Goal: Find specific page/section: Find specific page/section

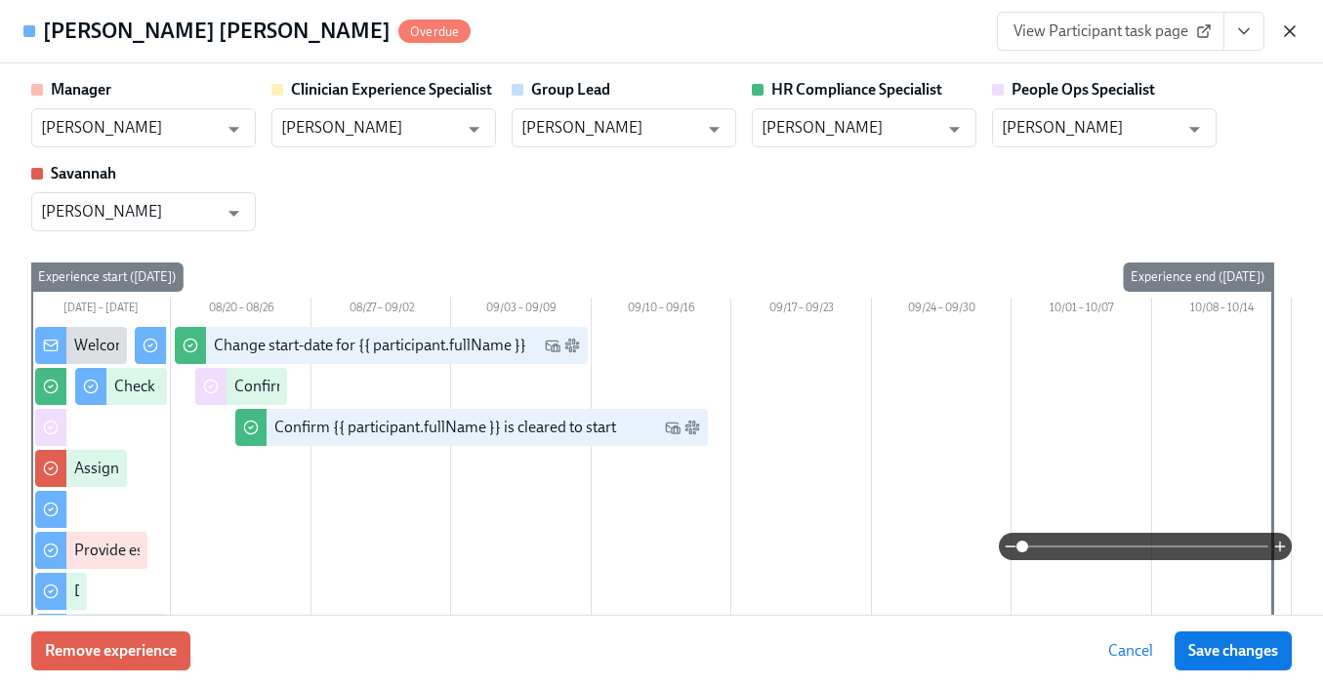
click at [1290, 34] on icon "button" at bounding box center [1290, 31] width 20 height 20
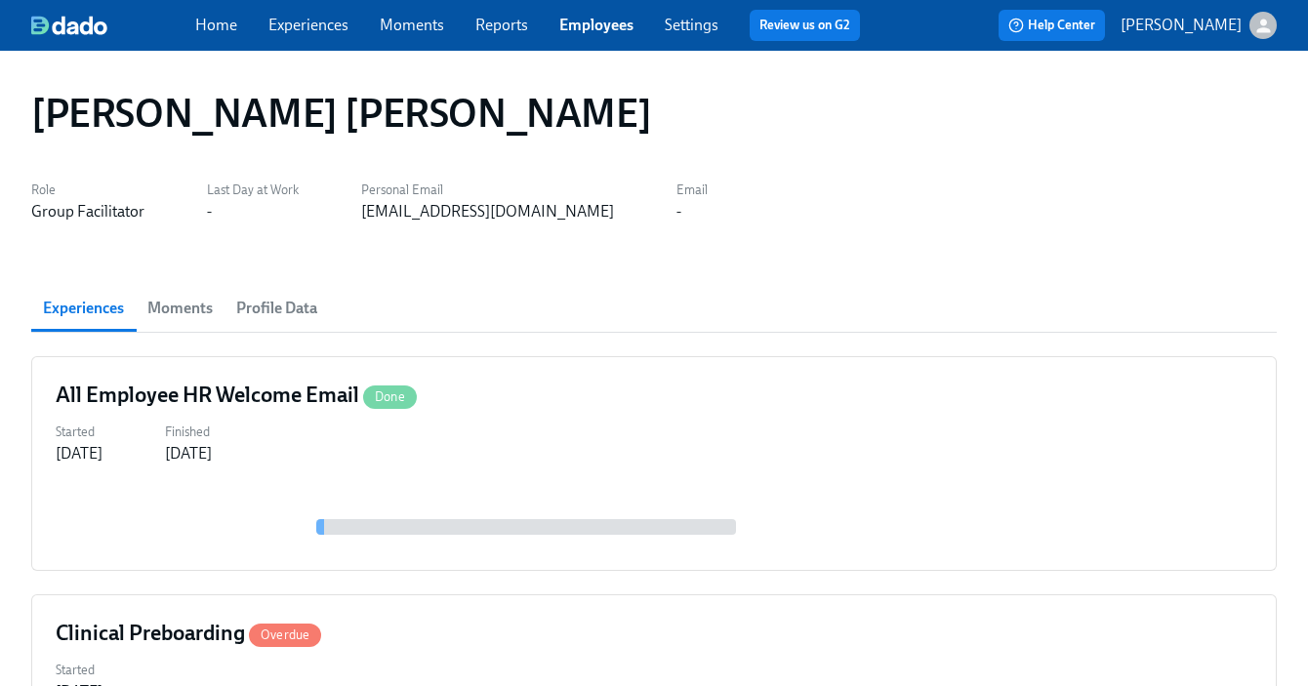
click at [590, 21] on link "Employees" at bounding box center [596, 25] width 74 height 19
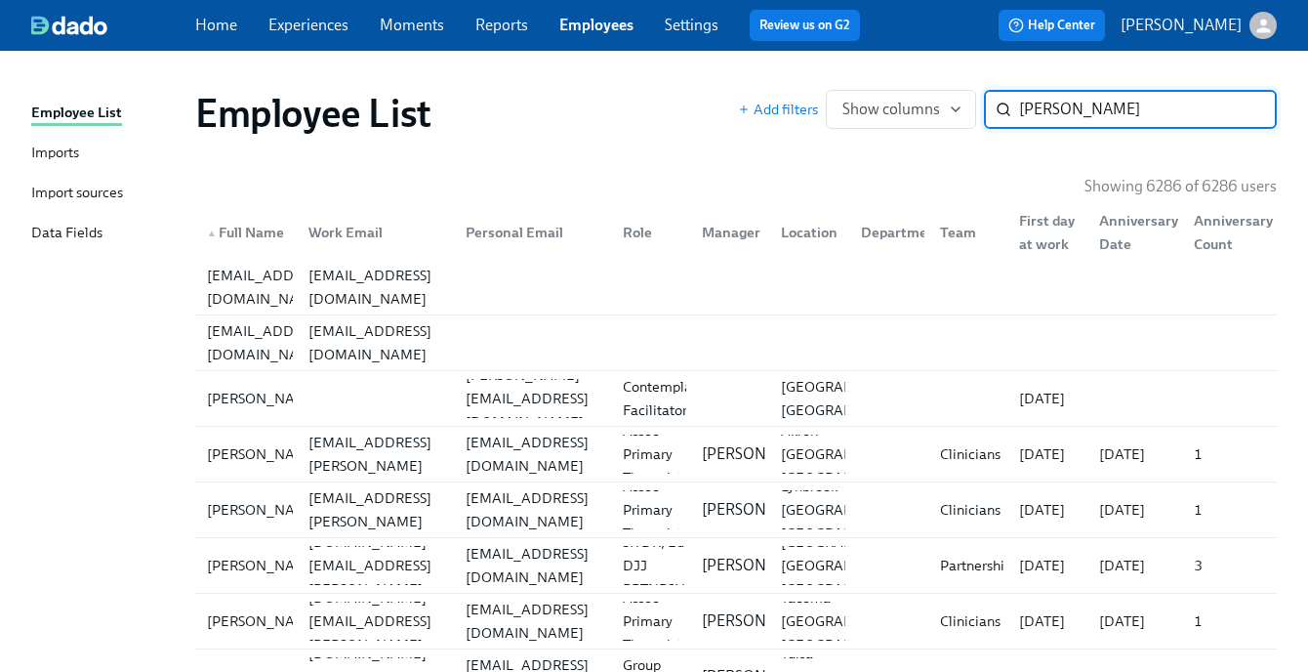
type input "[PERSON_NAME]"
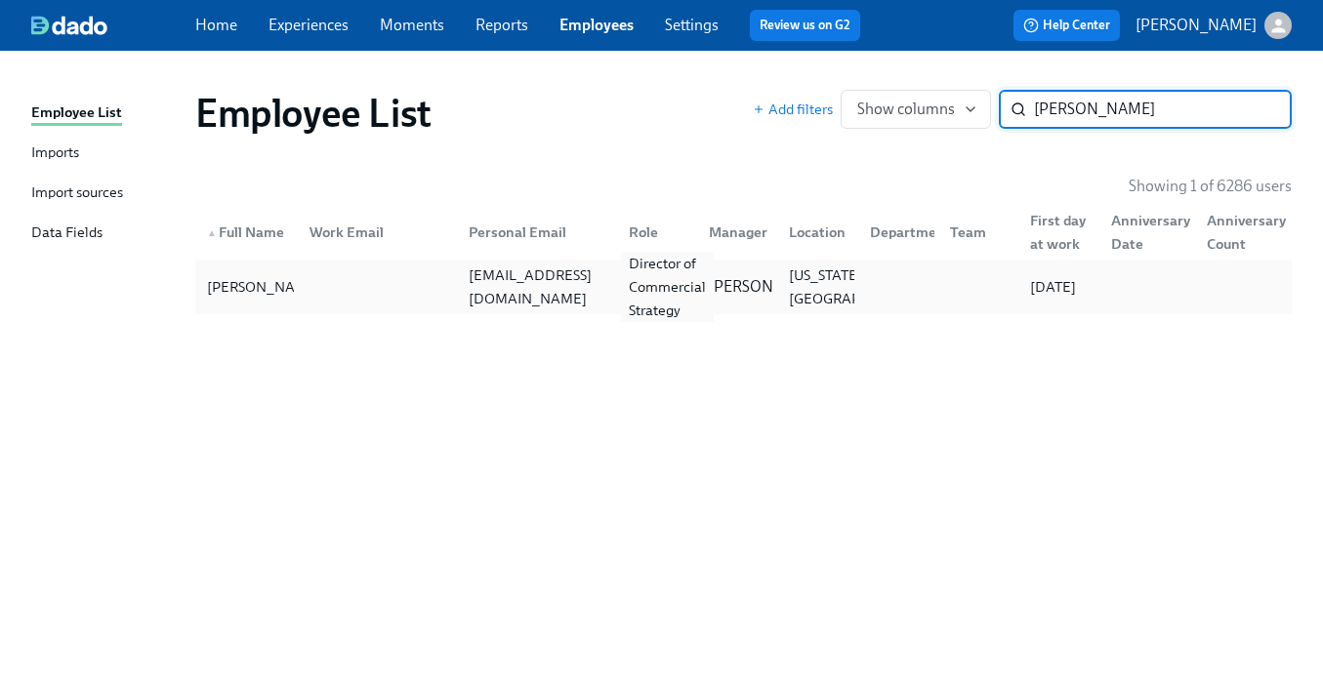
click at [651, 284] on div "Director of Commercial Strategy" at bounding box center [667, 287] width 93 height 70
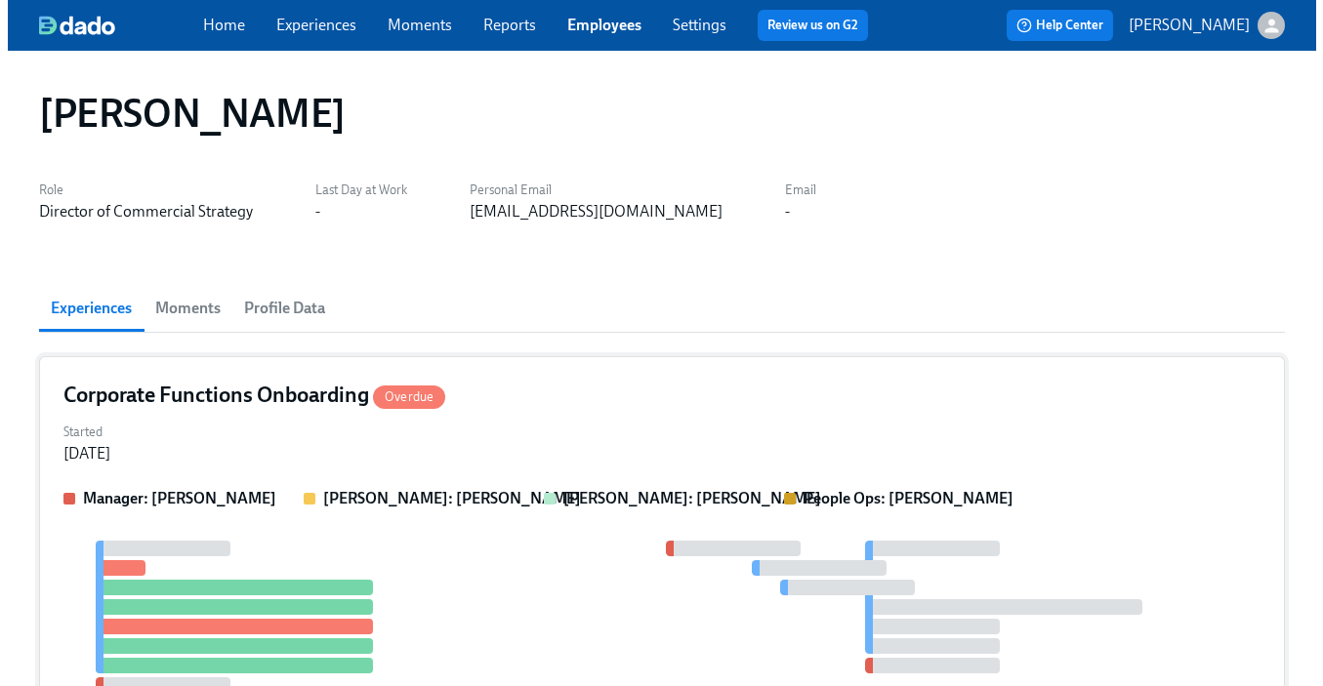
scroll to position [39, 0]
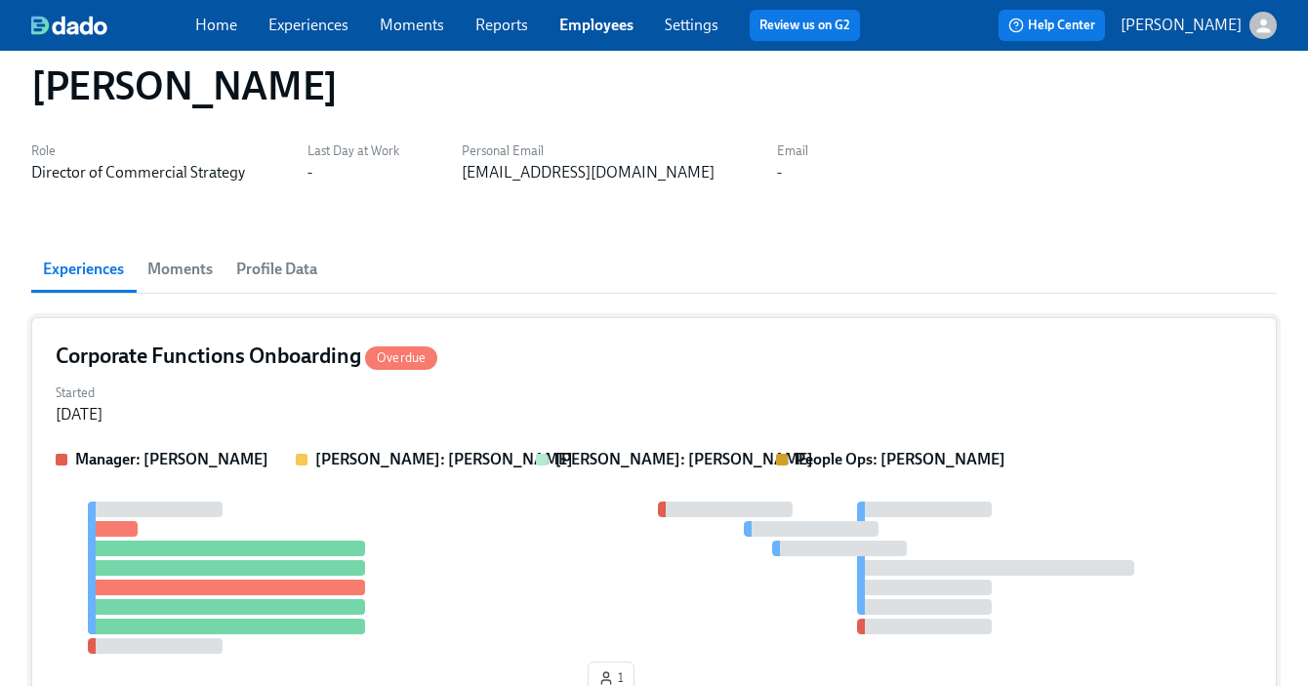
click at [649, 392] on div "Started [DATE]" at bounding box center [654, 402] width 1197 height 47
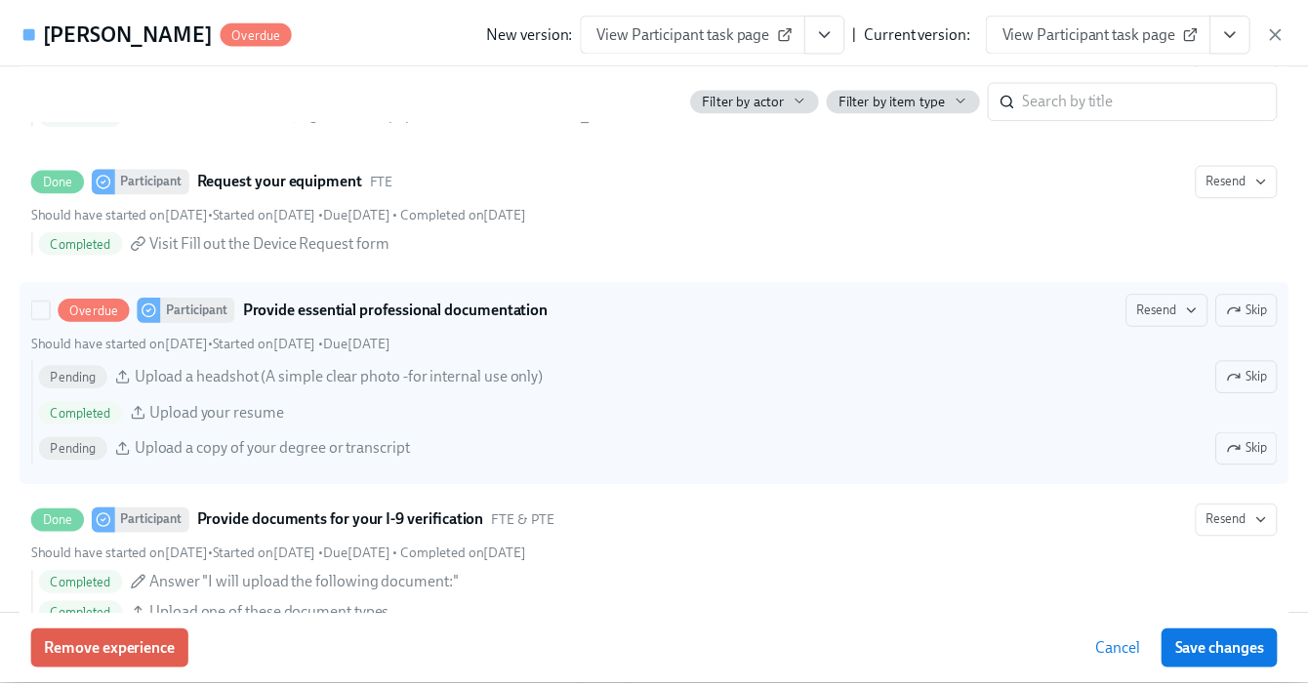
scroll to position [1002, 0]
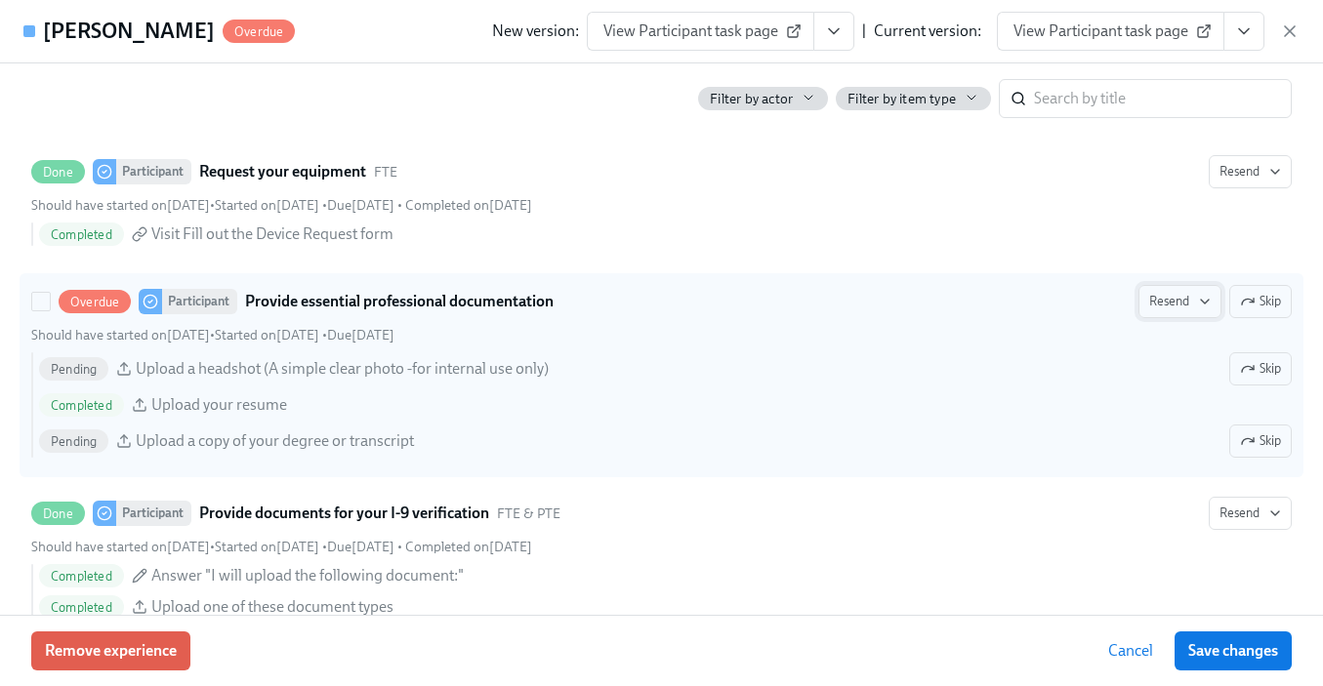
click at [1164, 302] on span "Resend" at bounding box center [1180, 302] width 62 height 20
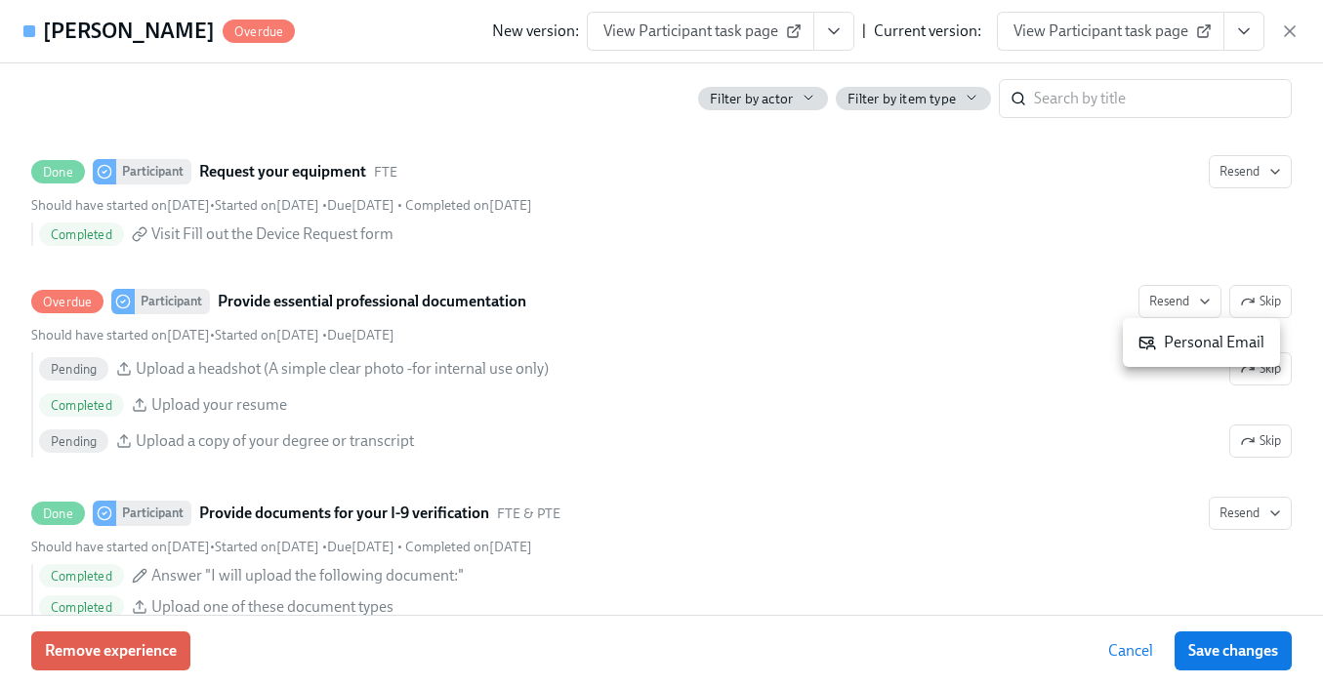
click at [1159, 347] on div "Personal Email" at bounding box center [1201, 342] width 126 height 21
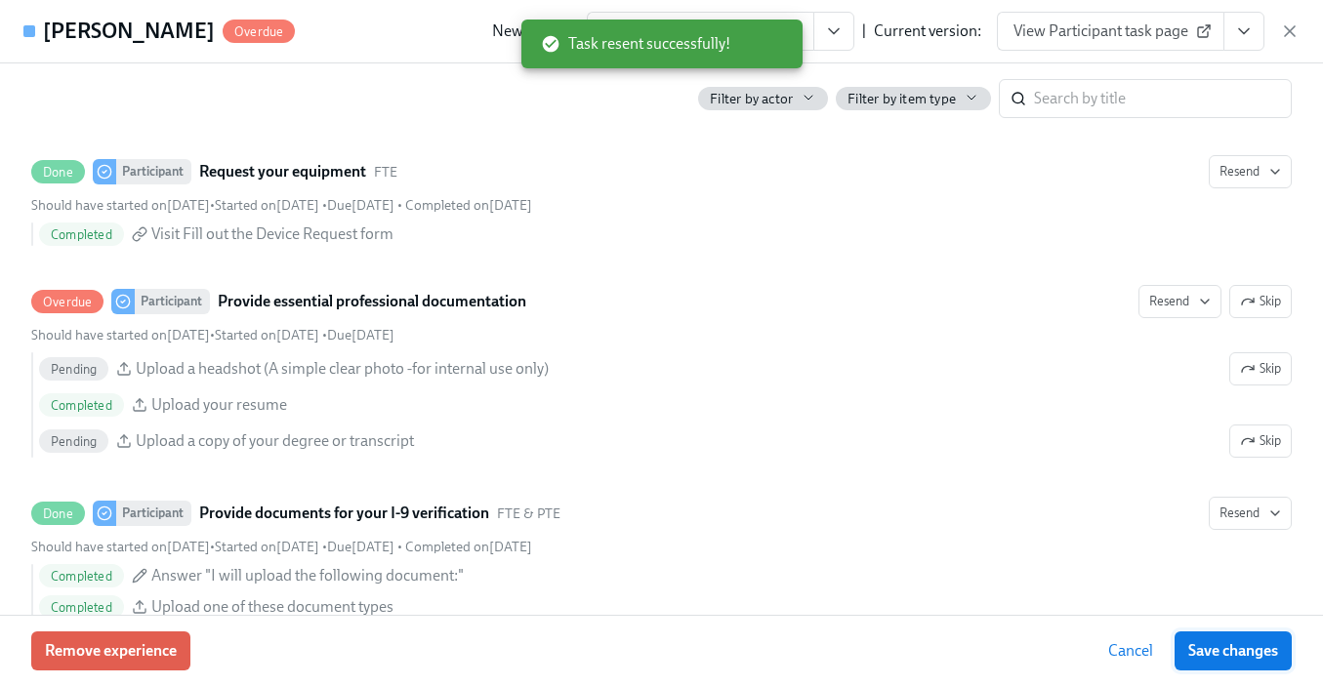
click at [1218, 653] on span "Save changes" at bounding box center [1233, 651] width 90 height 20
click at [1289, 29] on icon "button" at bounding box center [1290, 31] width 10 height 10
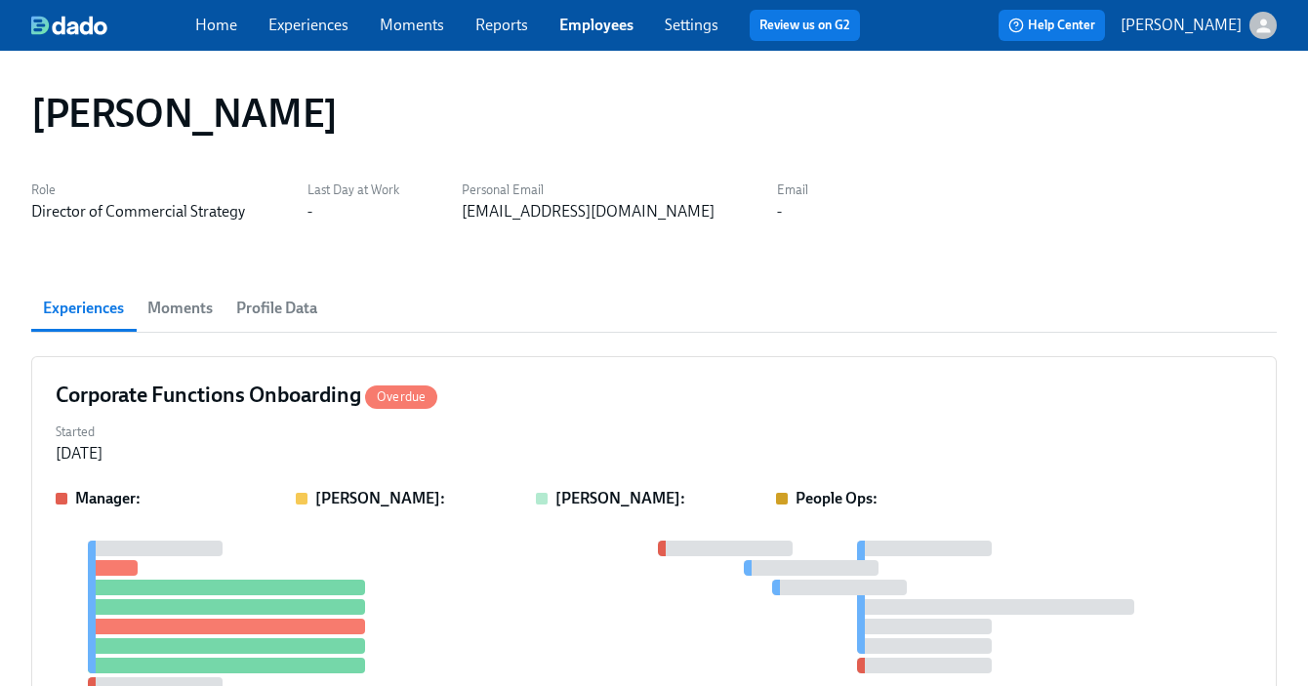
click at [617, 29] on link "Employees" at bounding box center [596, 25] width 74 height 19
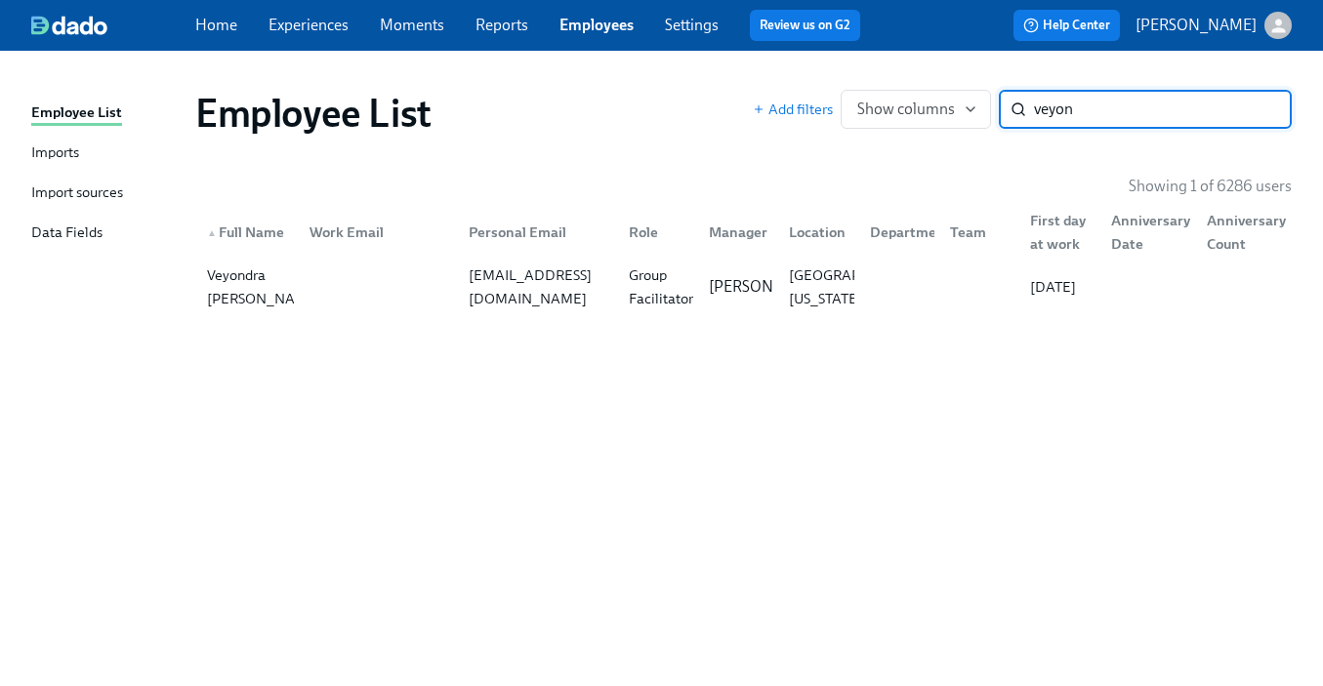
type input "veyon"
click at [885, 301] on div at bounding box center [894, 286] width 80 height 39
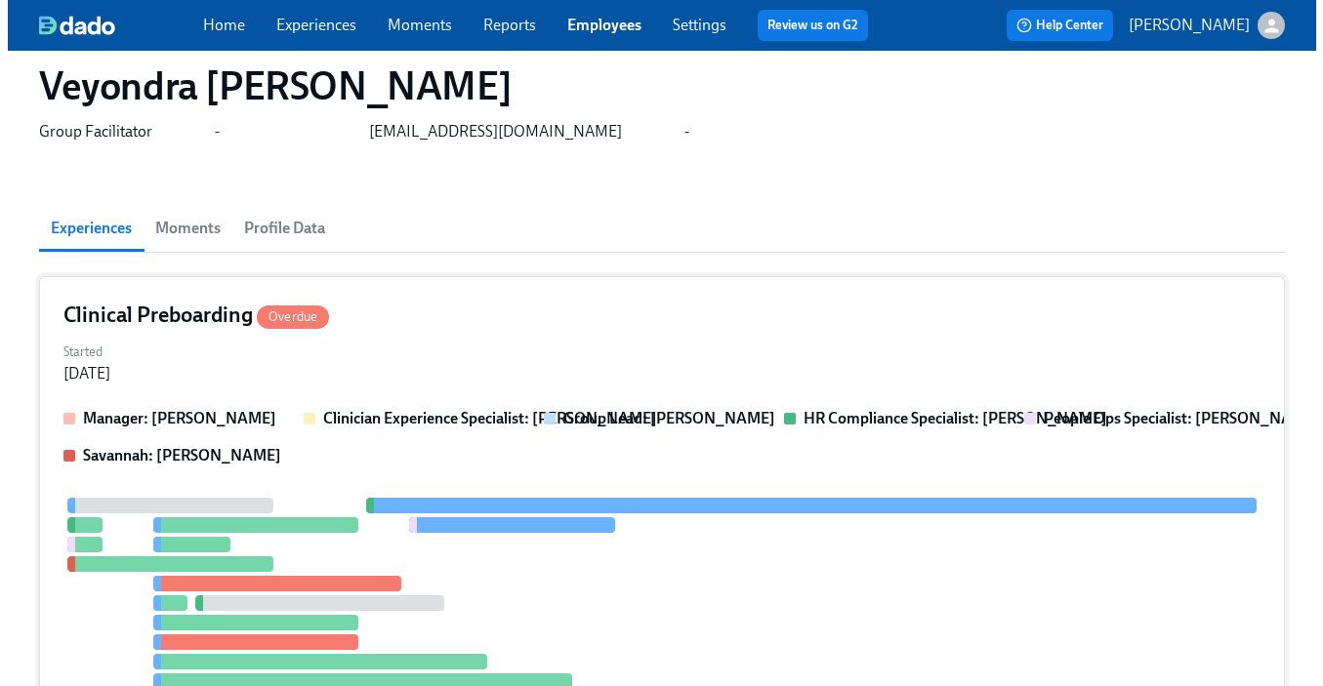
scroll to position [90, 0]
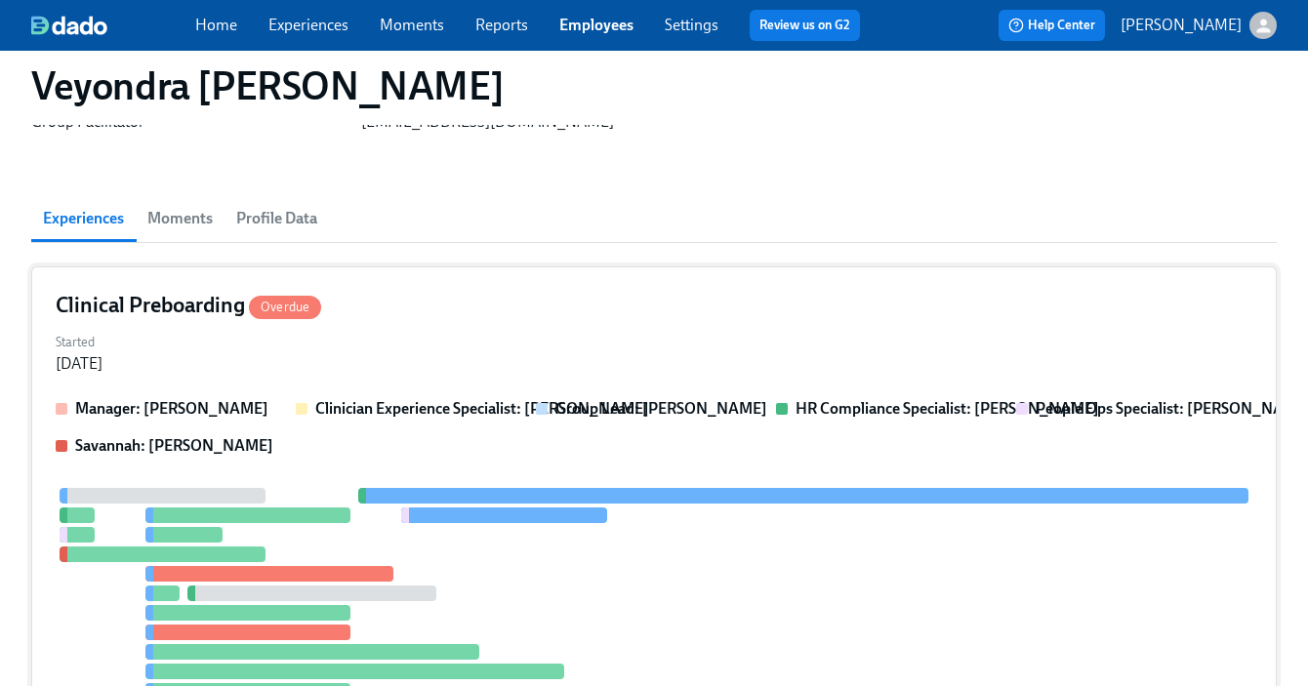
click at [703, 414] on strong "Group Lead: Gaby Schilling" at bounding box center [661, 408] width 212 height 19
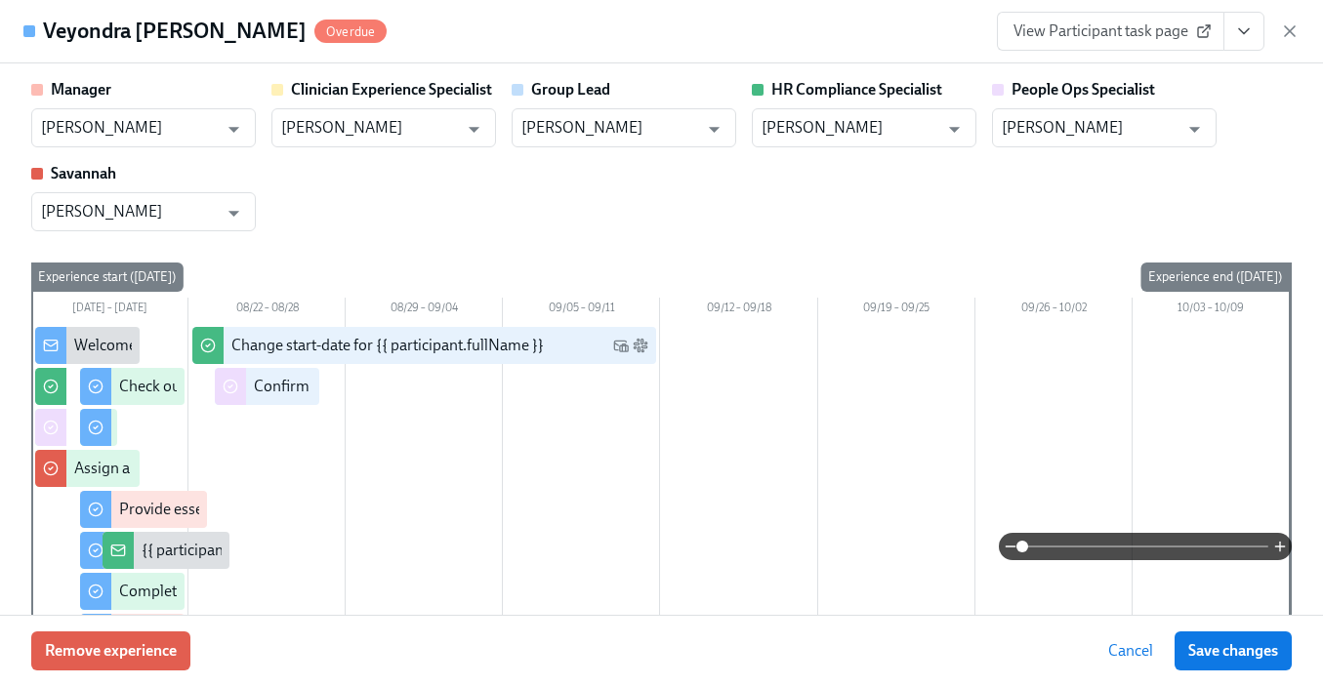
click at [1245, 29] on icon "View task page" at bounding box center [1244, 31] width 20 height 20
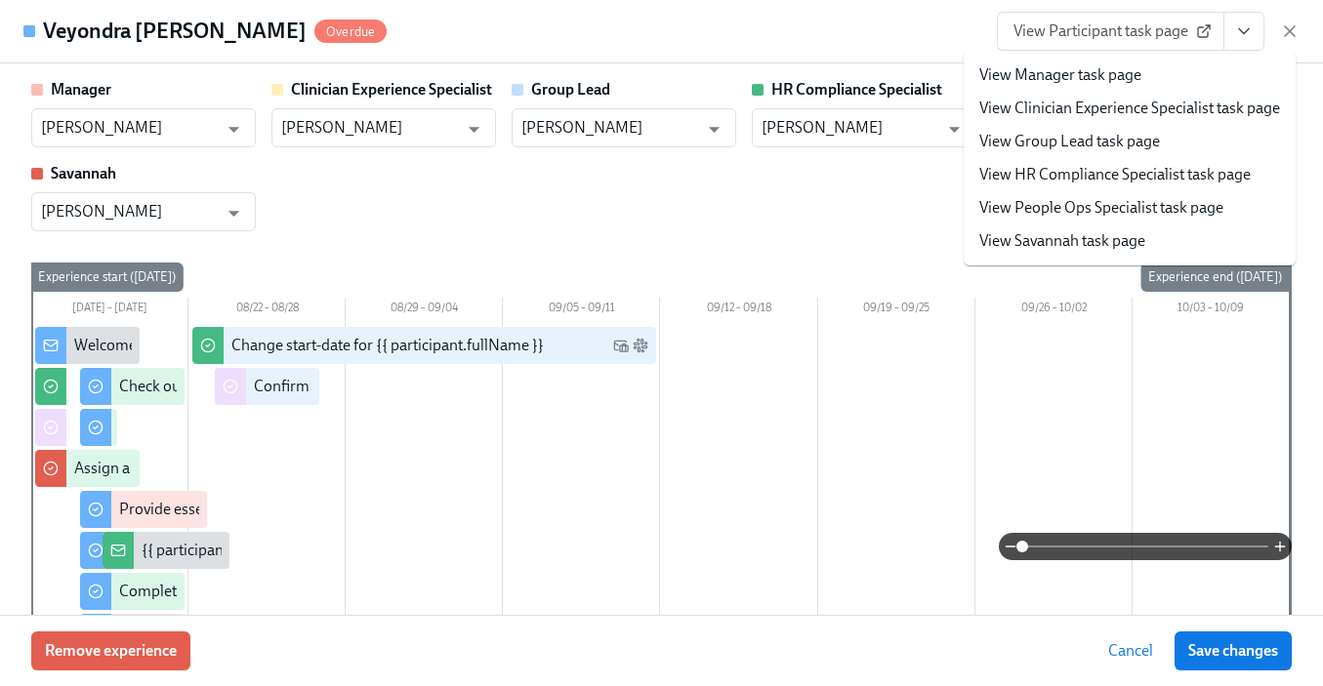
click at [1104, 212] on link "View People Ops Specialist task page" at bounding box center [1101, 207] width 244 height 21
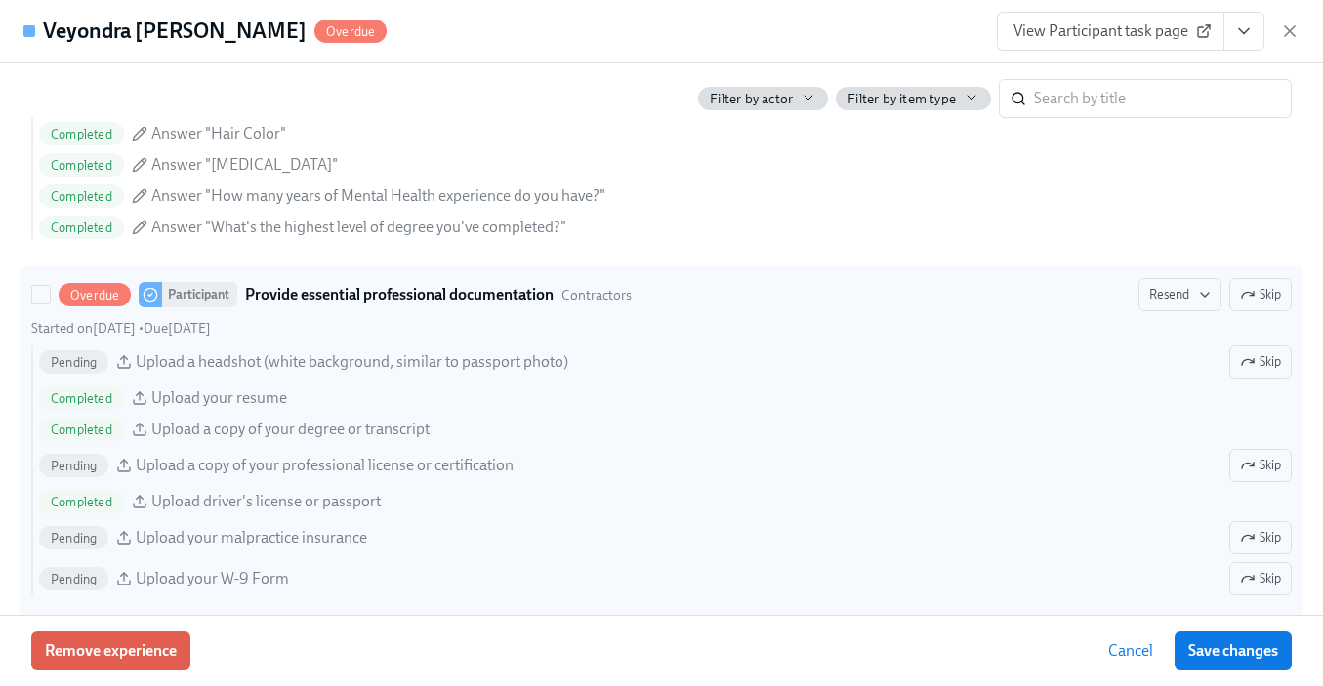
scroll to position [2099, 0]
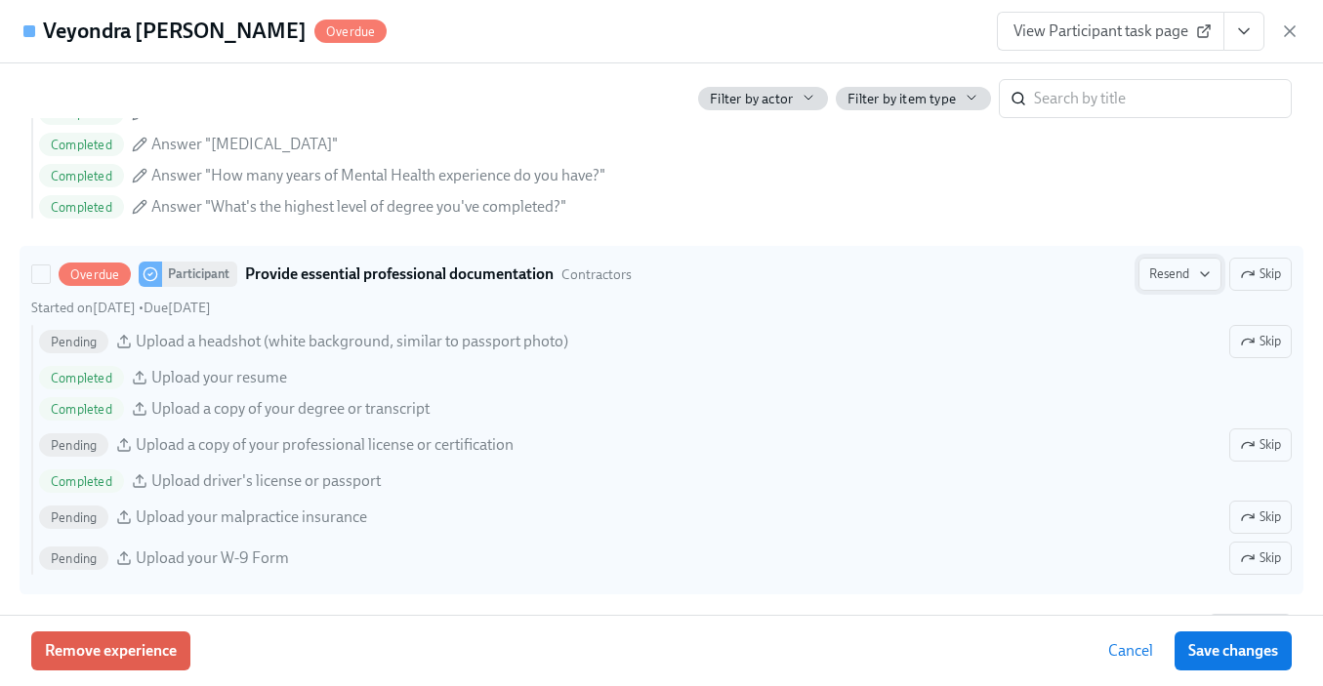
click at [1160, 267] on span "Resend" at bounding box center [1180, 275] width 62 height 20
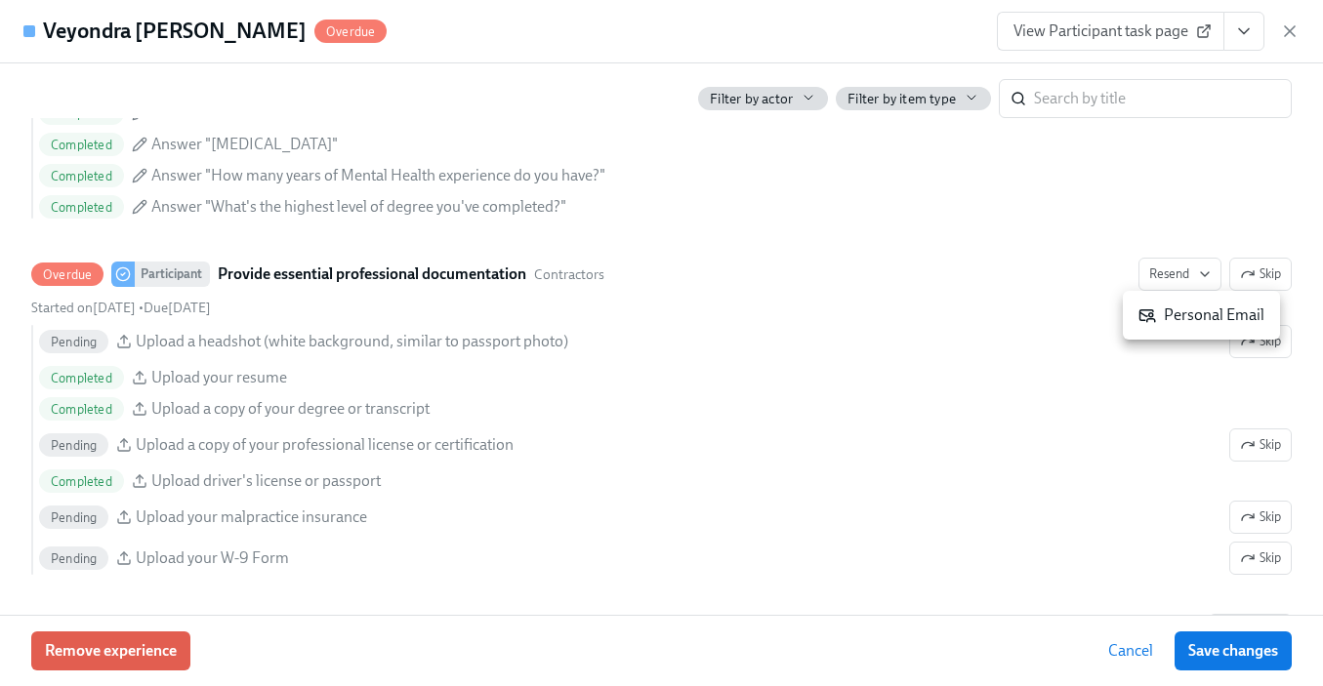
click at [1152, 317] on icon at bounding box center [1147, 316] width 18 height 18
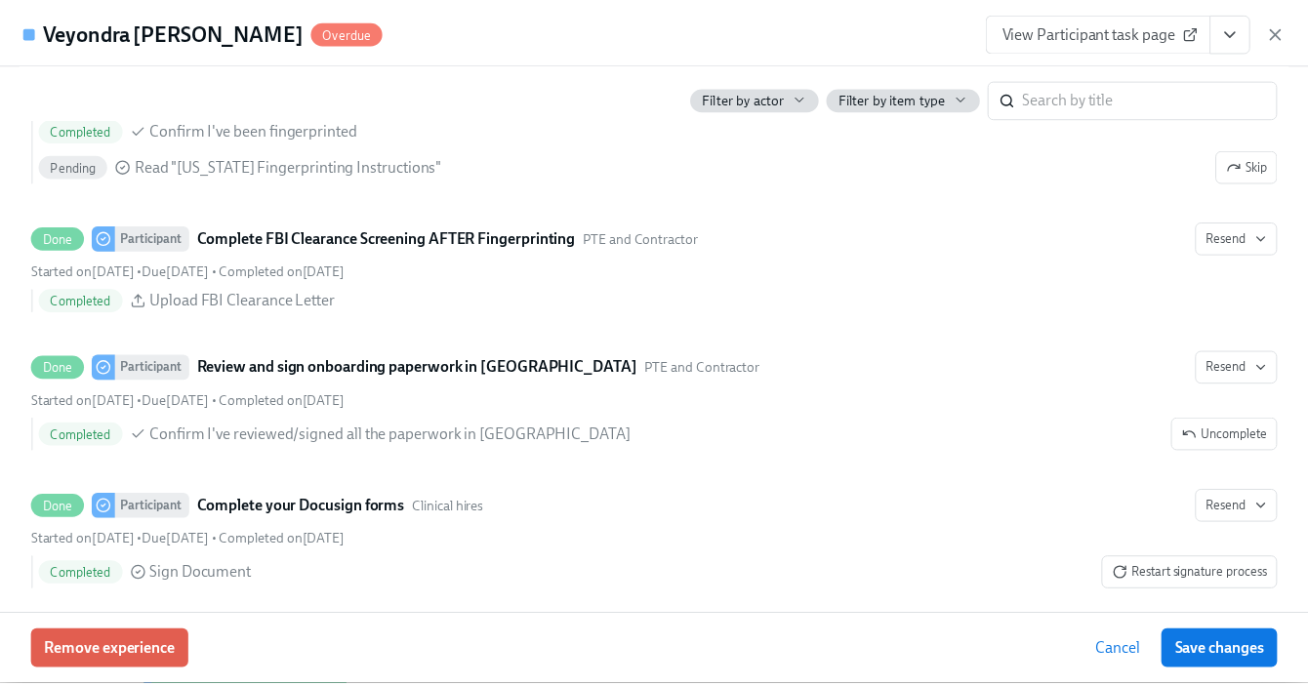
scroll to position [3022, 0]
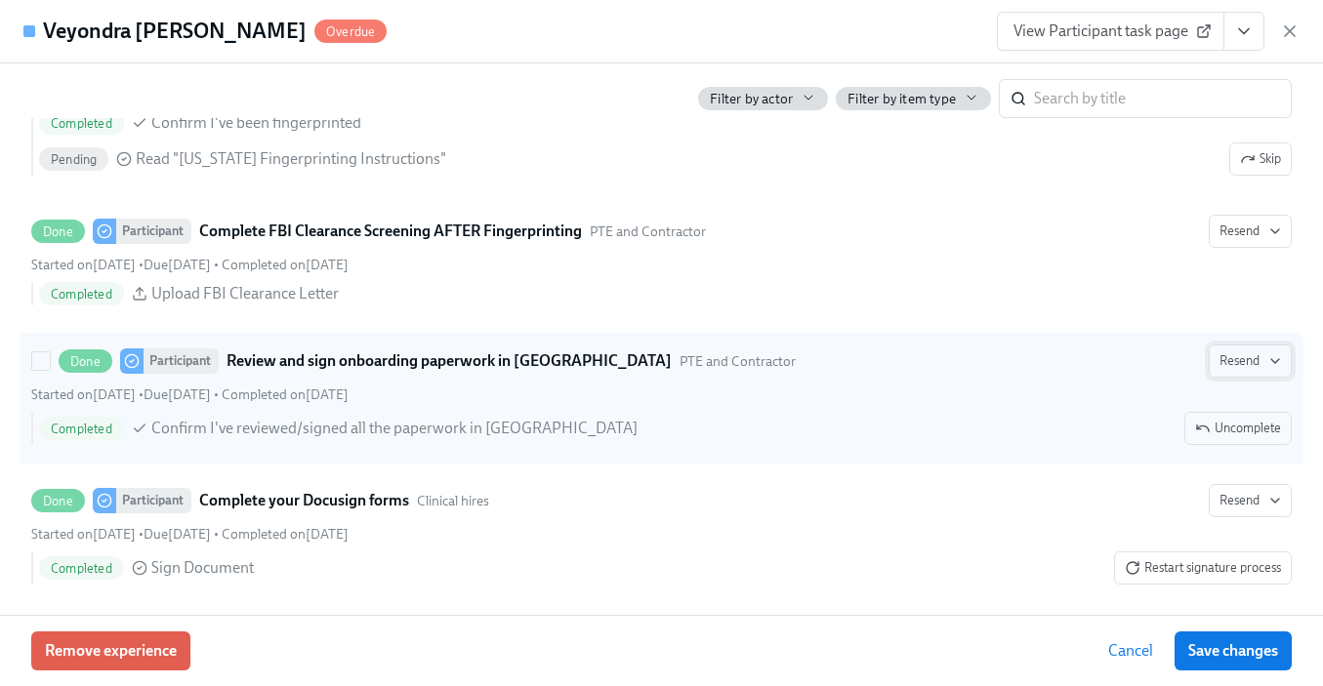
click at [1229, 360] on span "Resend" at bounding box center [1250, 361] width 62 height 20
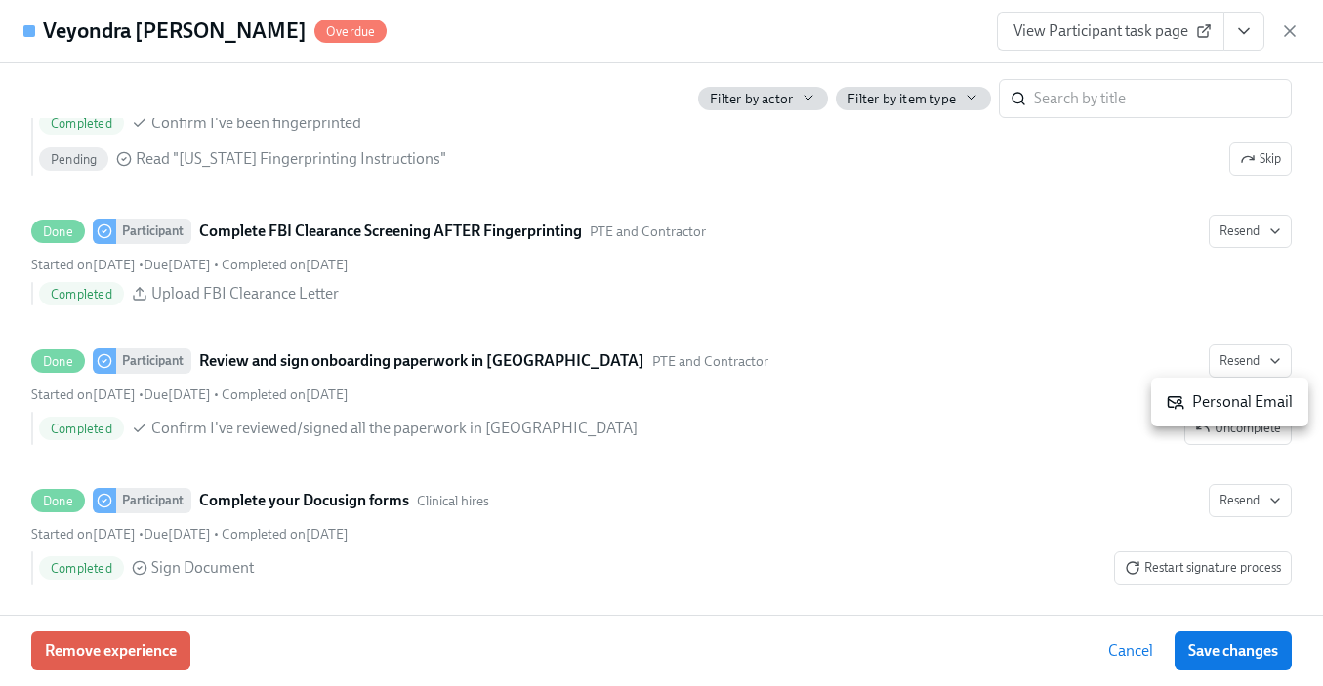
click at [1222, 400] on div "Personal Email" at bounding box center [1230, 401] width 126 height 21
click at [1214, 652] on span "Save changes" at bounding box center [1233, 651] width 90 height 20
click at [1287, 31] on icon "button" at bounding box center [1290, 31] width 20 height 20
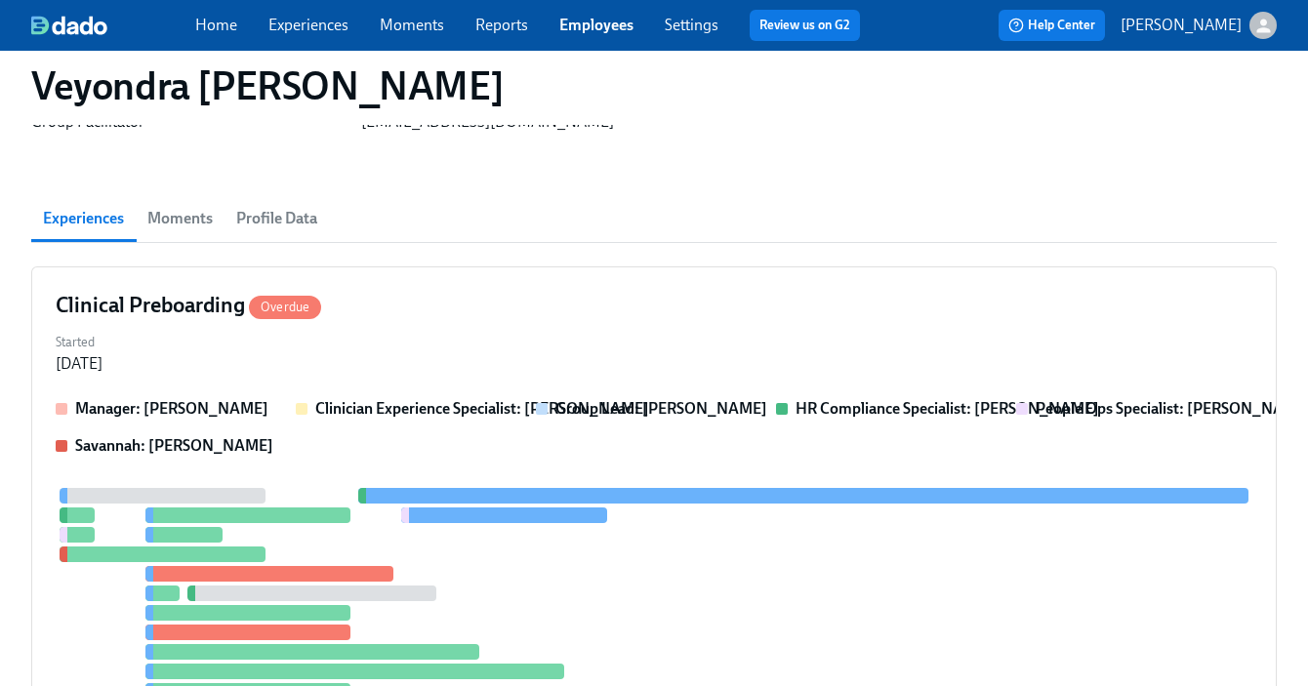
click at [605, 22] on link "Employees" at bounding box center [596, 25] width 74 height 19
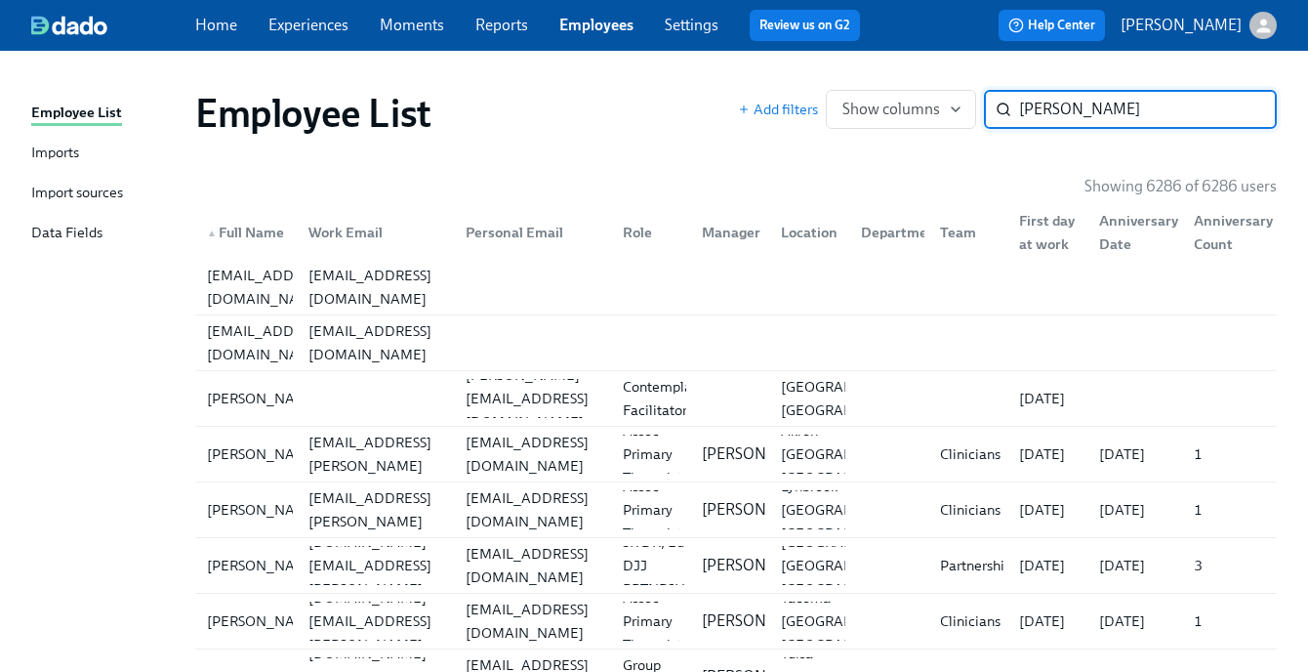
type input "sarah s"
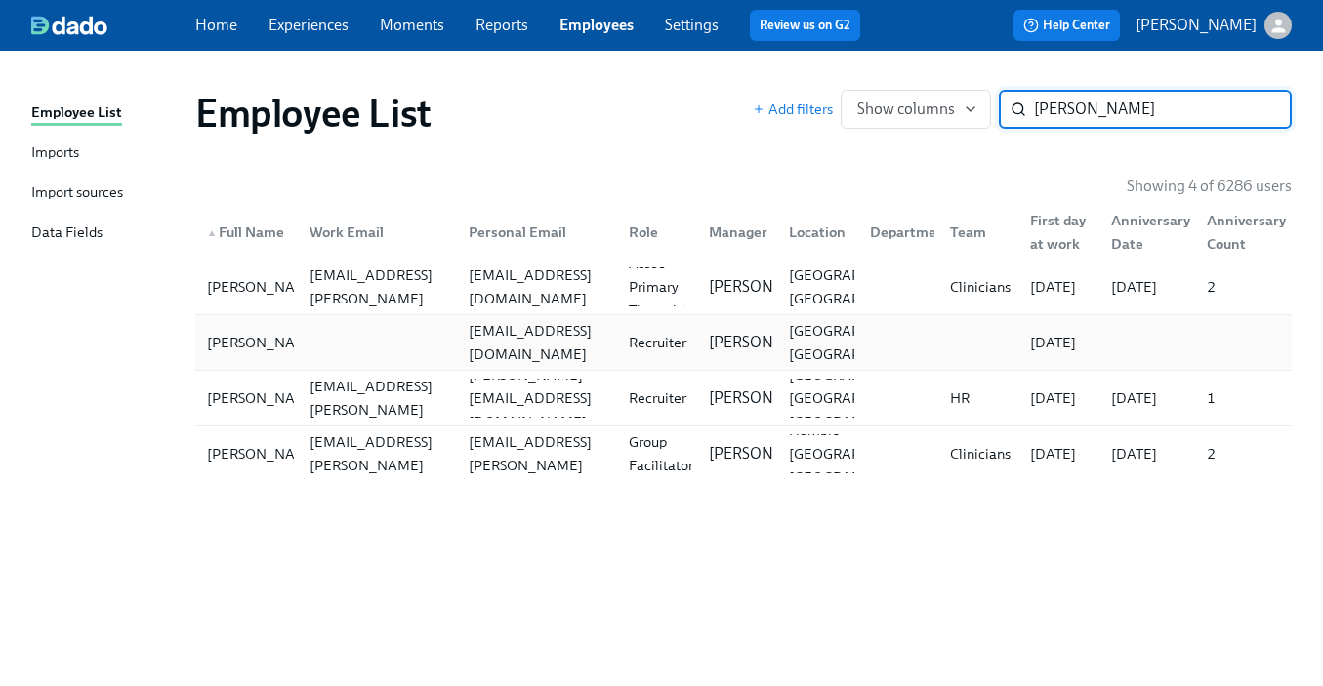
click at [612, 337] on div "saraheschultheiss@gmail.com" at bounding box center [536, 342] width 151 height 47
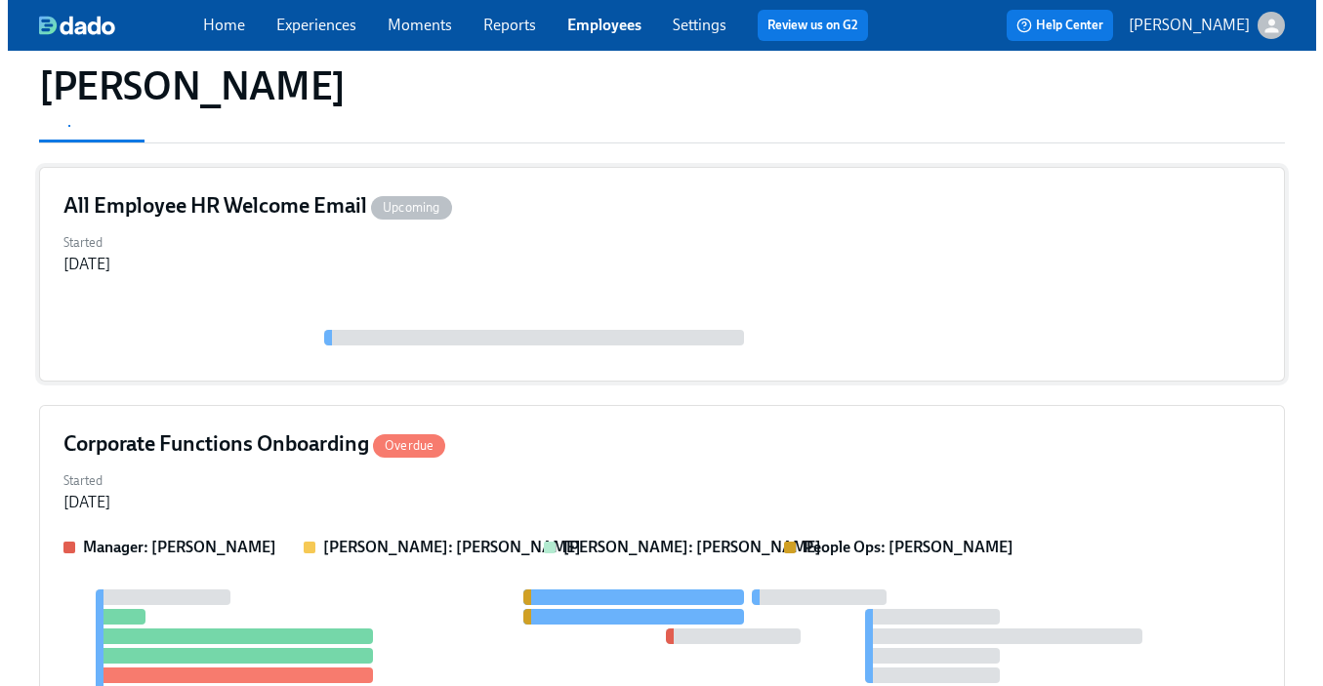
scroll to position [271, 0]
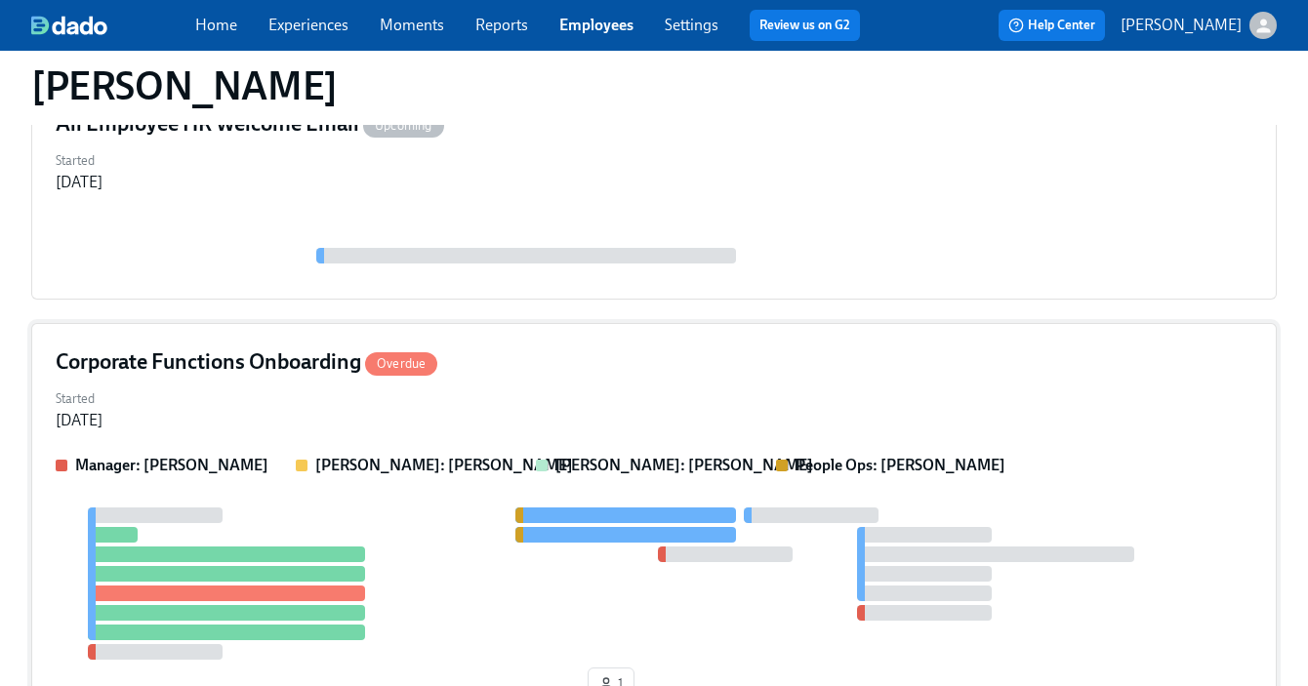
click at [728, 396] on div "Started Aug 19, 2025" at bounding box center [654, 408] width 1197 height 47
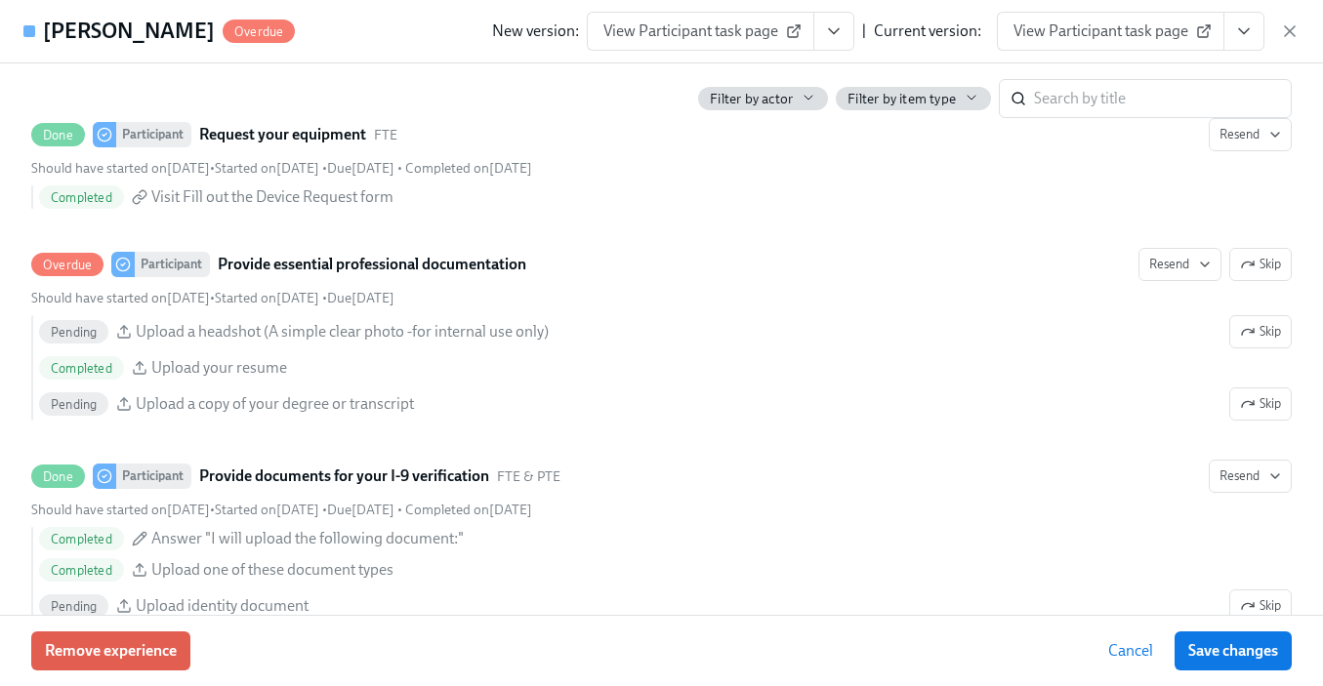
scroll to position [1087, 0]
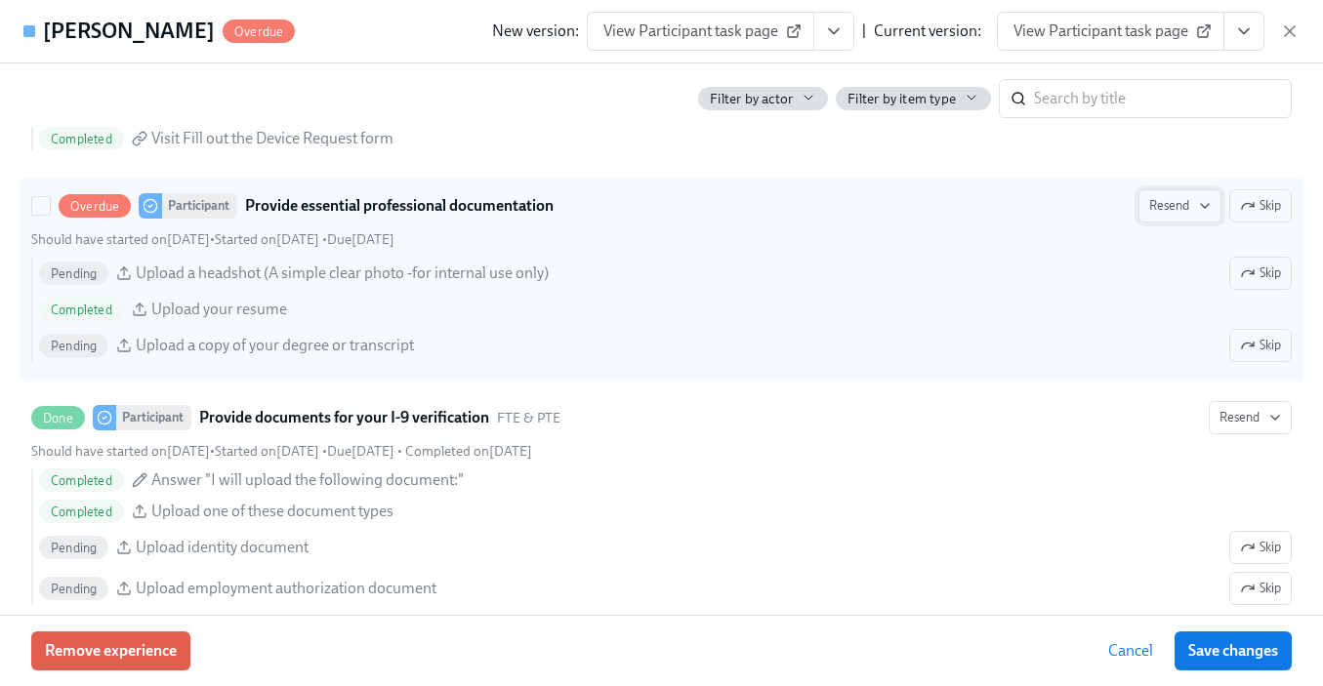
click at [1156, 207] on span "Resend" at bounding box center [1180, 206] width 62 height 20
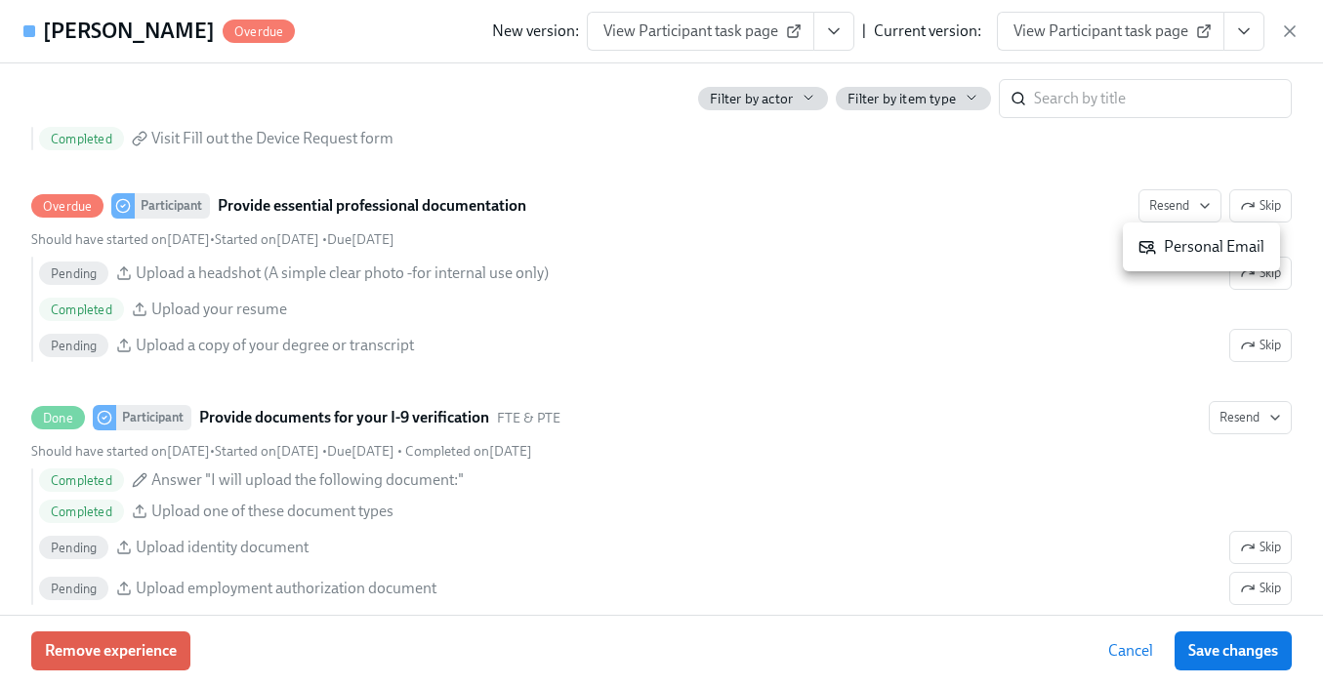
click at [1154, 251] on icon at bounding box center [1147, 248] width 15 height 12
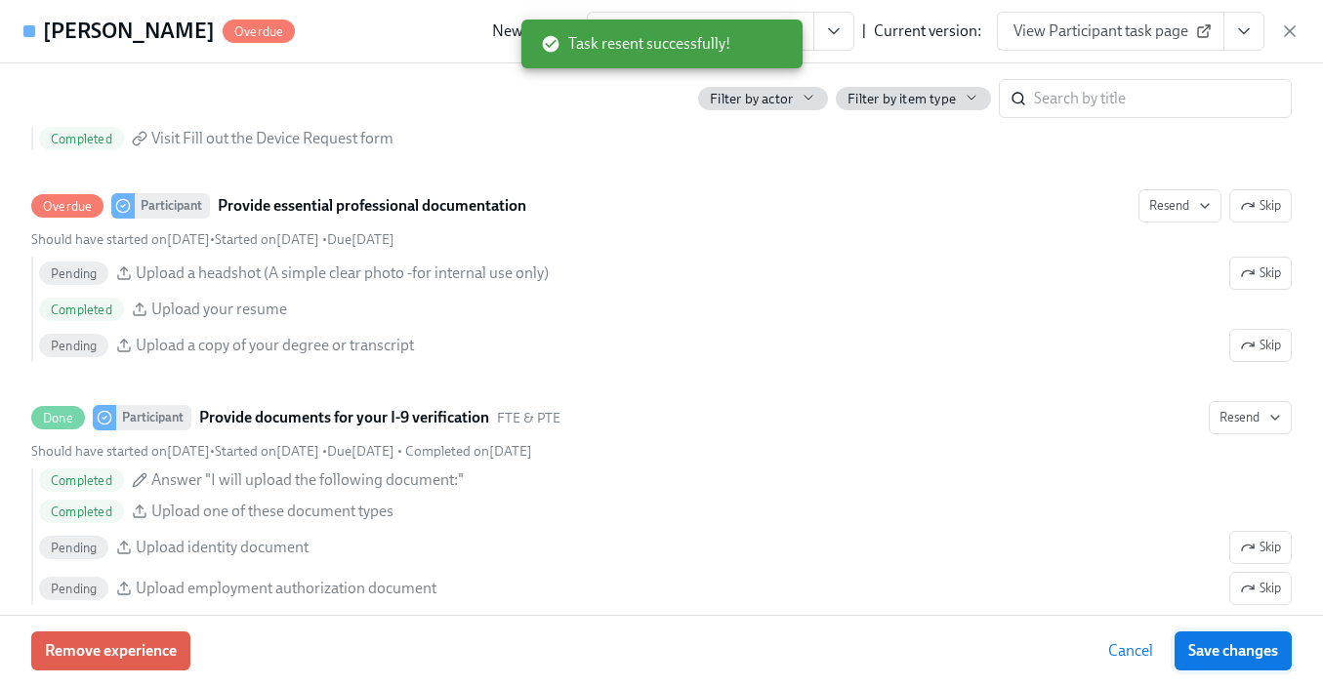
click at [1203, 638] on button "Save changes" at bounding box center [1232, 651] width 117 height 39
